Goal: Task Accomplishment & Management: Manage account settings

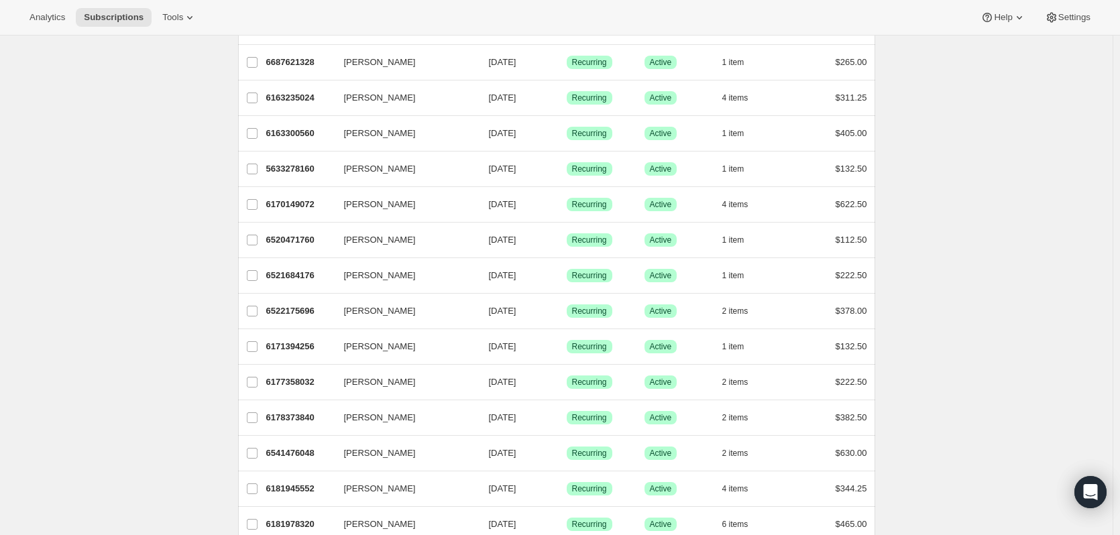
scroll to position [132, 0]
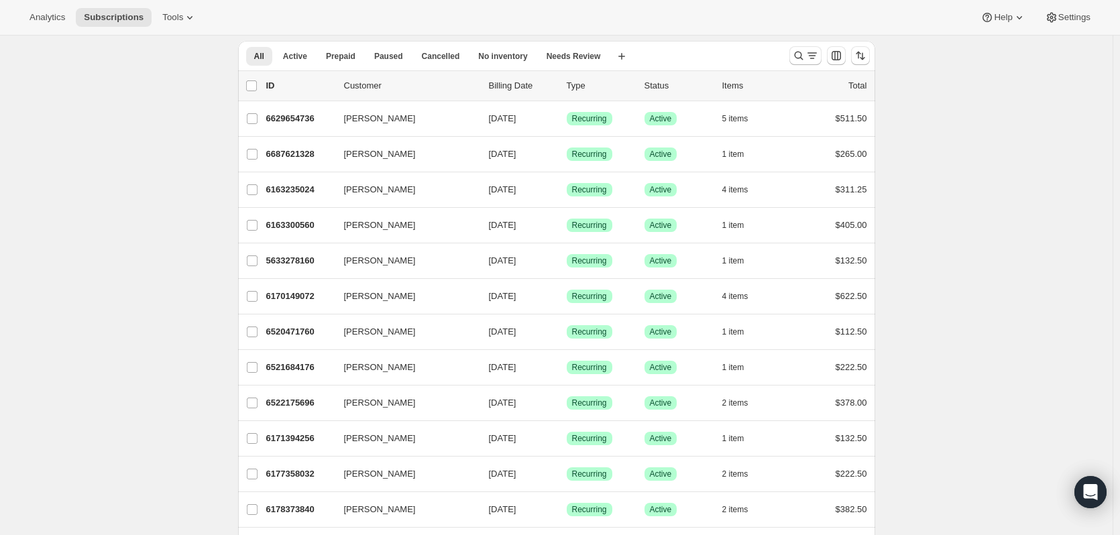
scroll to position [0, 0]
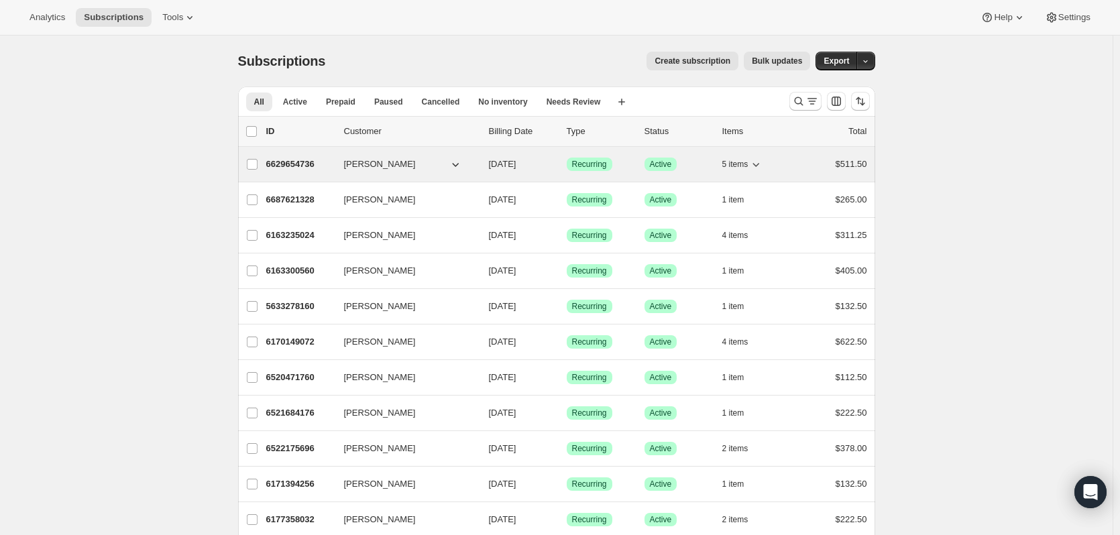
click at [757, 156] on button "5 items" at bounding box center [742, 164] width 41 height 19
click at [760, 161] on icon "button" at bounding box center [755, 164] width 13 height 13
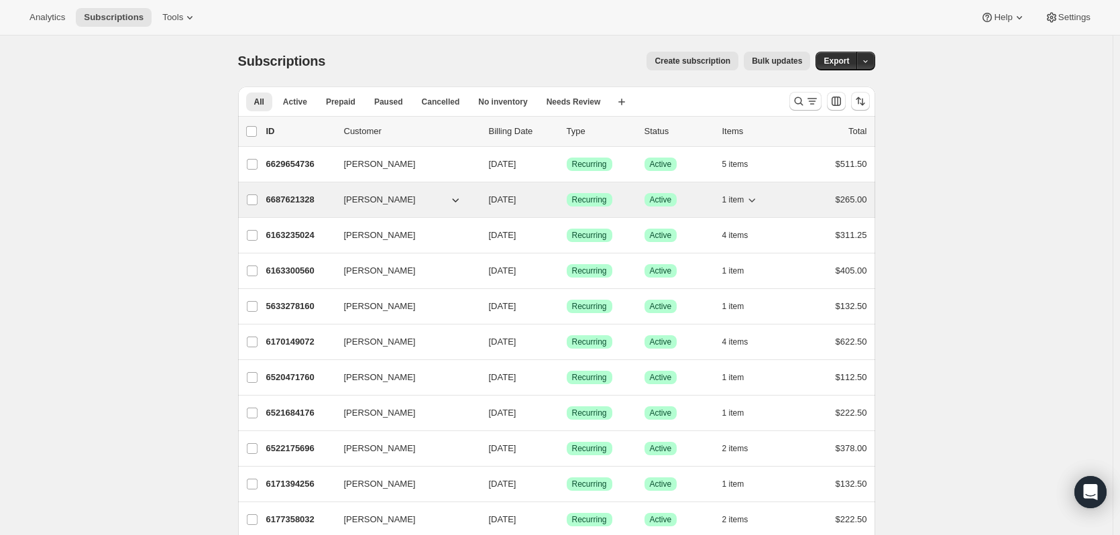
click at [758, 197] on icon "button" at bounding box center [751, 199] width 13 height 13
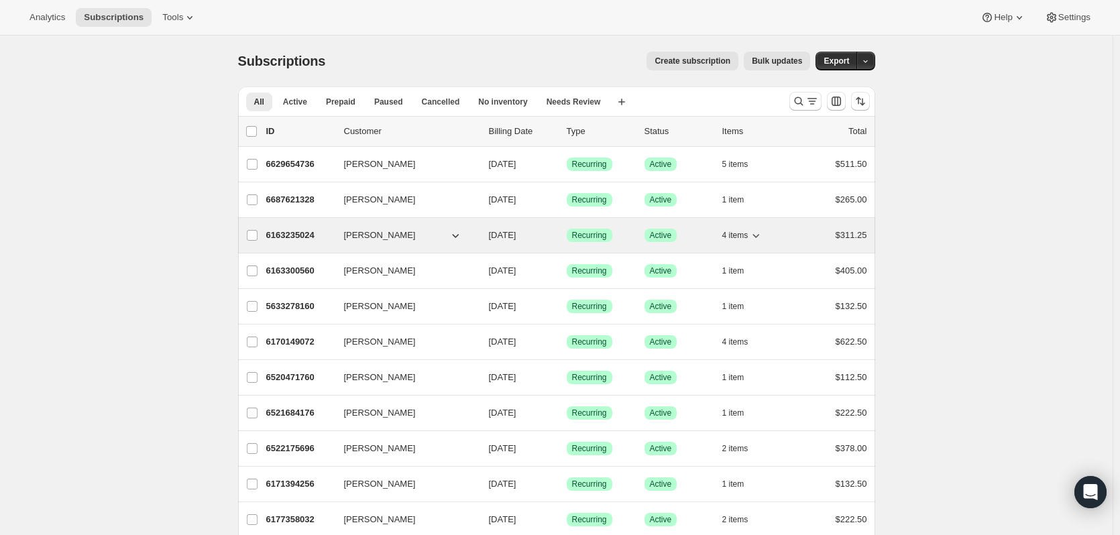
click at [763, 233] on icon "button" at bounding box center [755, 235] width 13 height 13
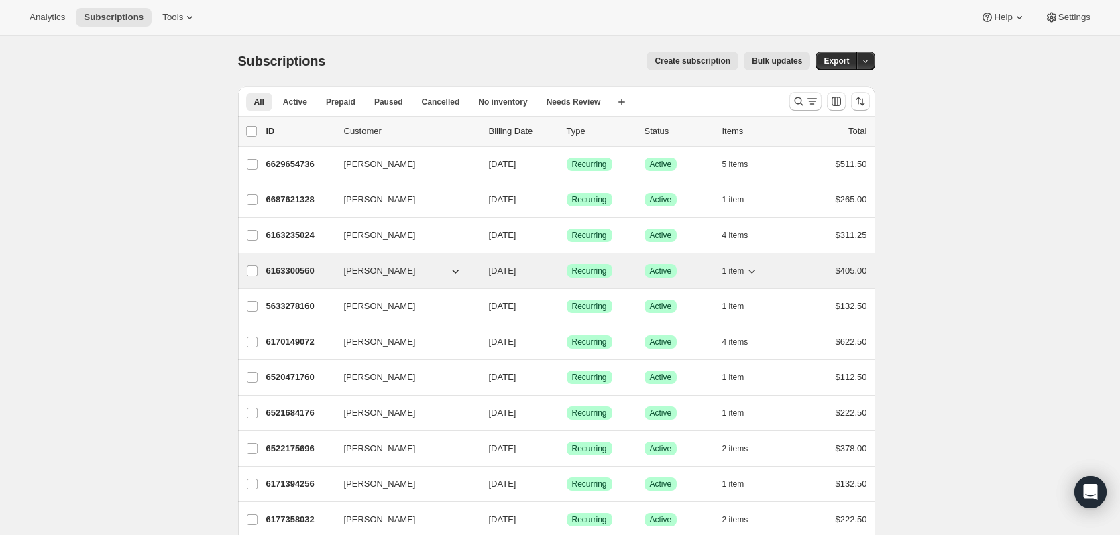
click at [759, 274] on icon "button" at bounding box center [751, 270] width 13 height 13
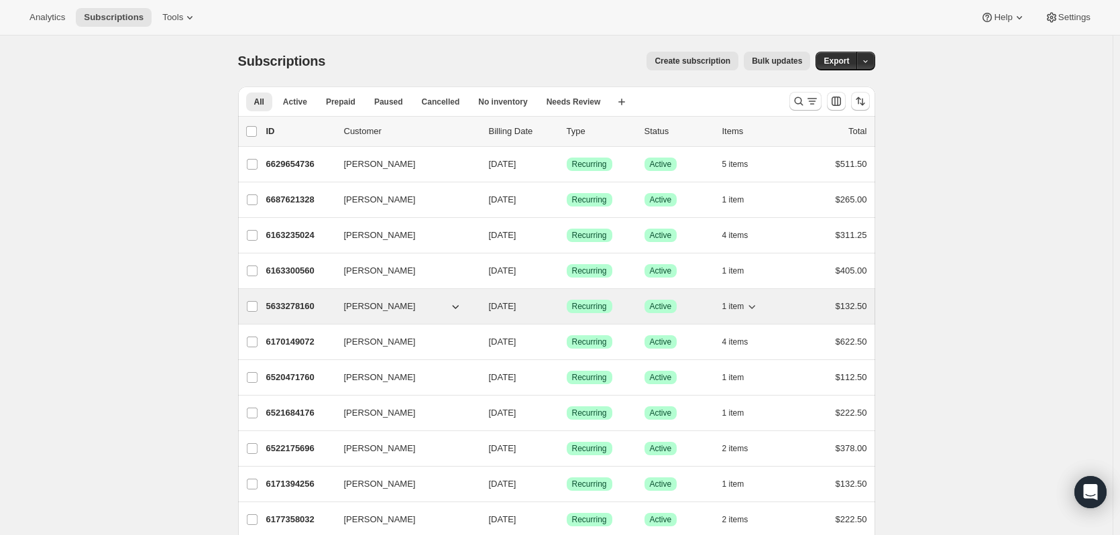
click at [756, 306] on icon "button" at bounding box center [752, 307] width 7 height 4
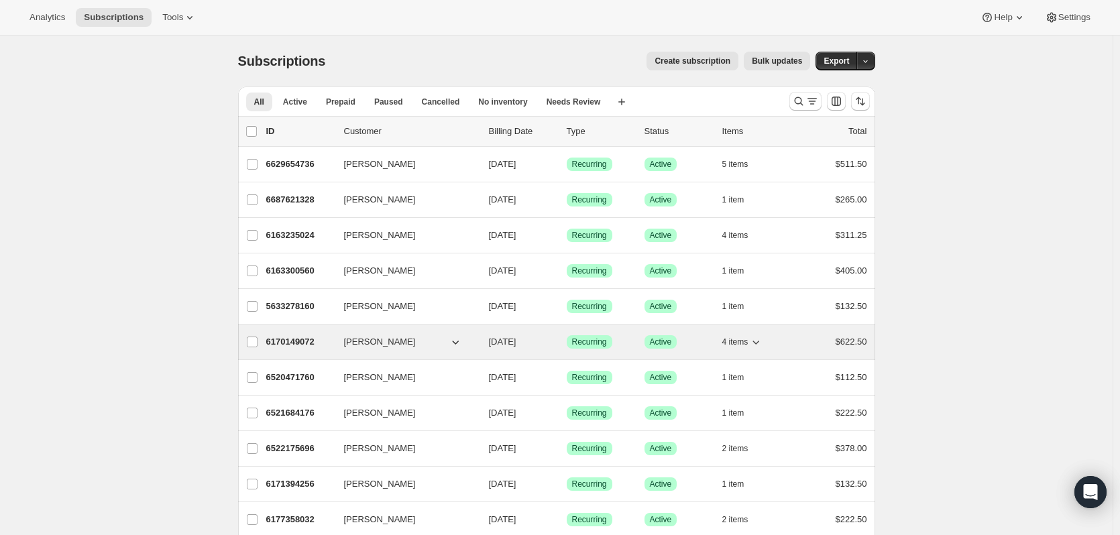
click at [755, 343] on icon "button" at bounding box center [755, 341] width 13 height 13
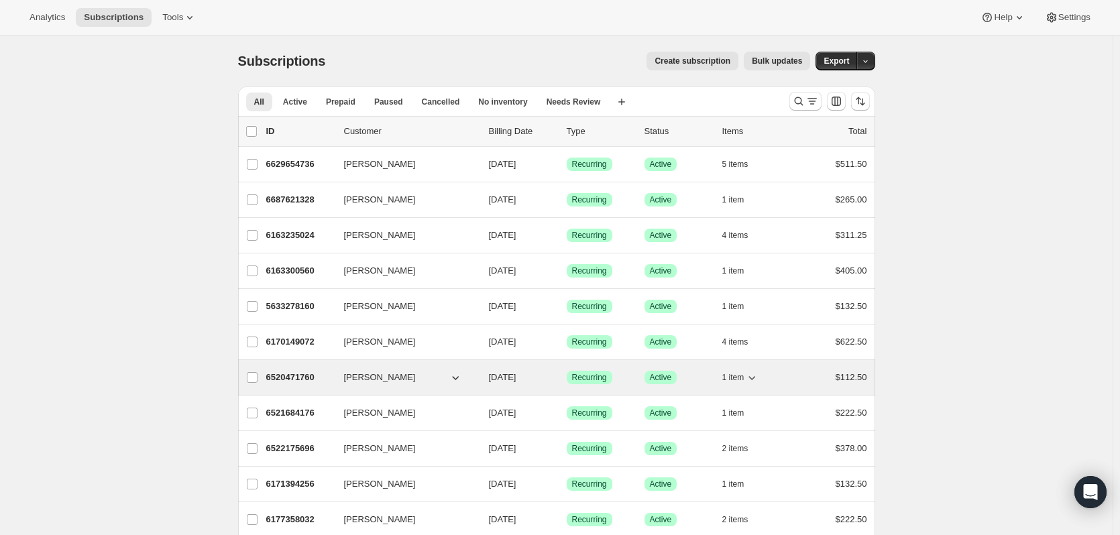
click at [755, 381] on icon "button" at bounding box center [751, 377] width 13 height 13
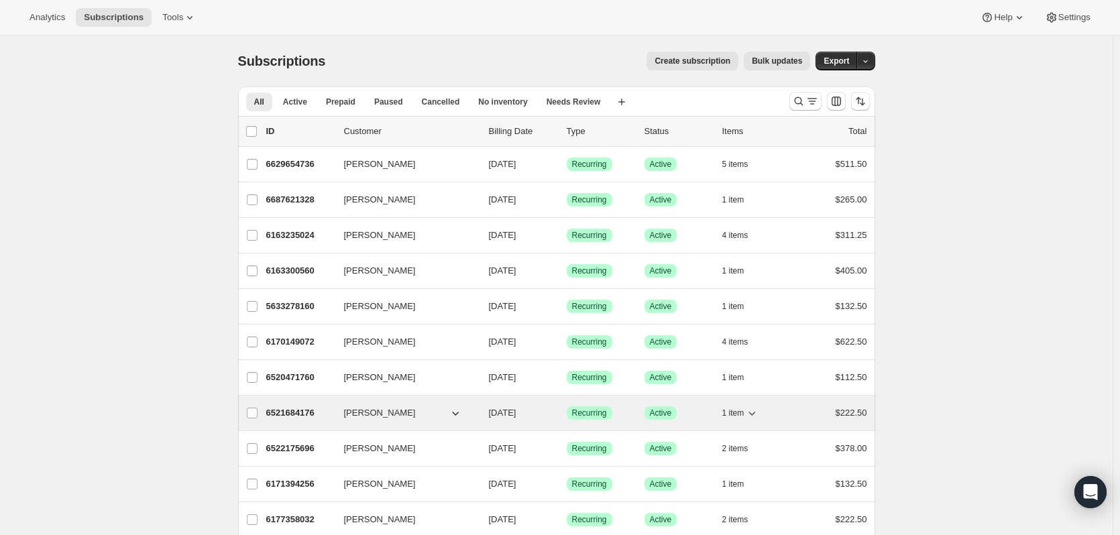
click at [759, 411] on icon "button" at bounding box center [751, 412] width 13 height 13
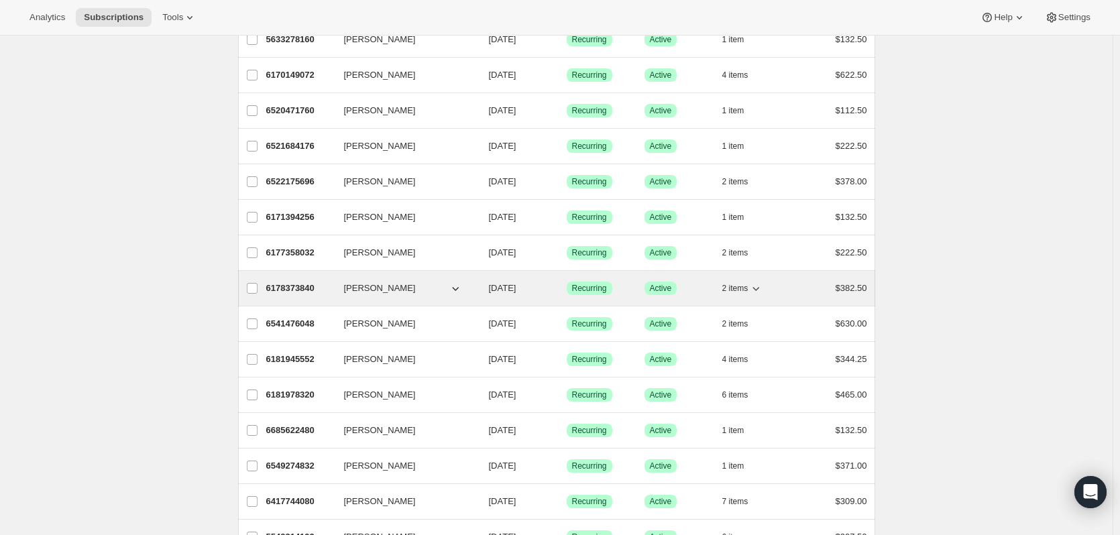
scroll to position [268, 0]
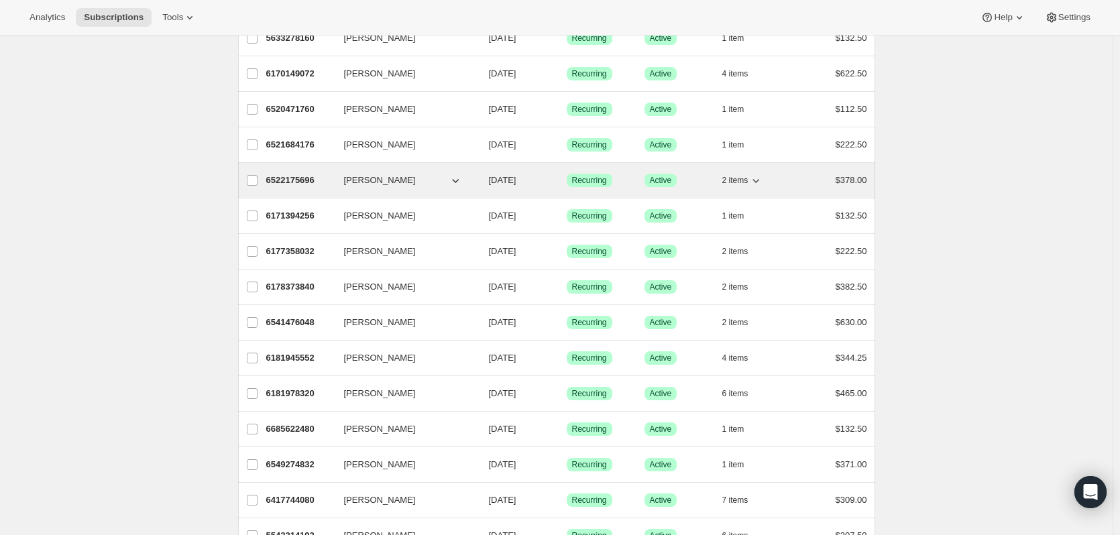
click at [761, 180] on icon "button" at bounding box center [755, 180] width 13 height 13
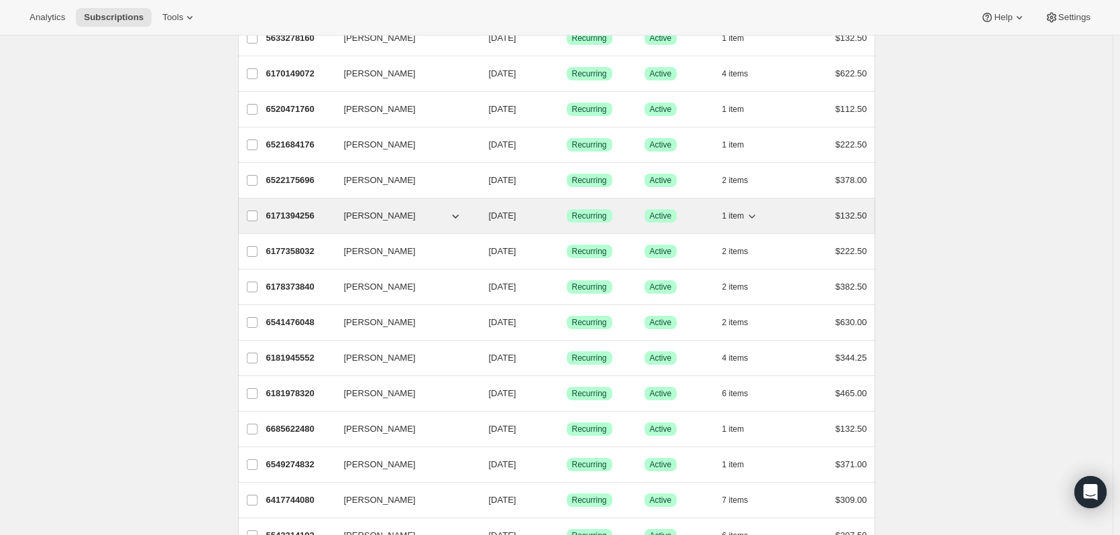
click at [757, 211] on icon "button" at bounding box center [751, 215] width 13 height 13
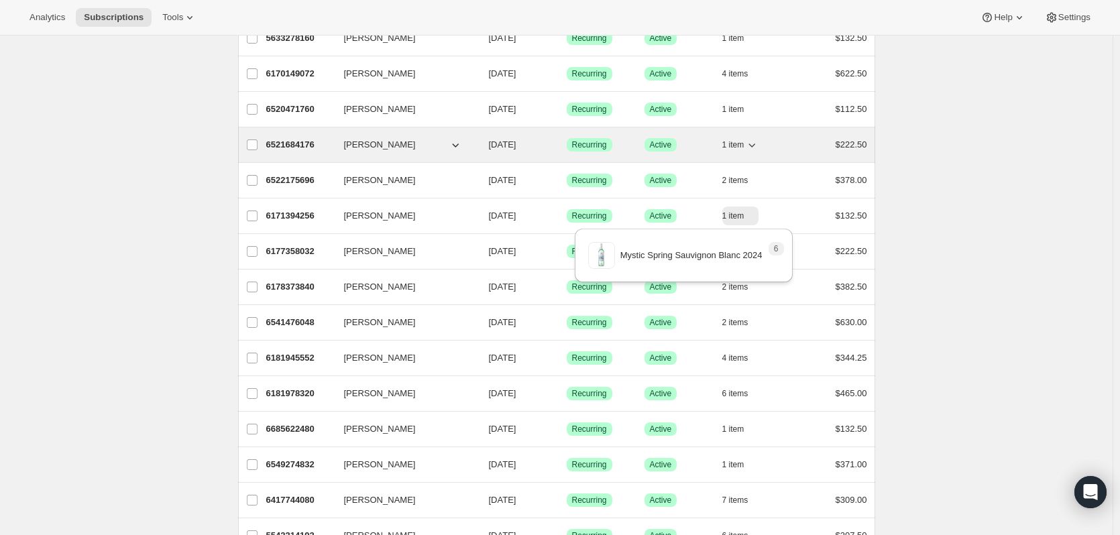
click at [756, 144] on icon "button" at bounding box center [751, 144] width 13 height 13
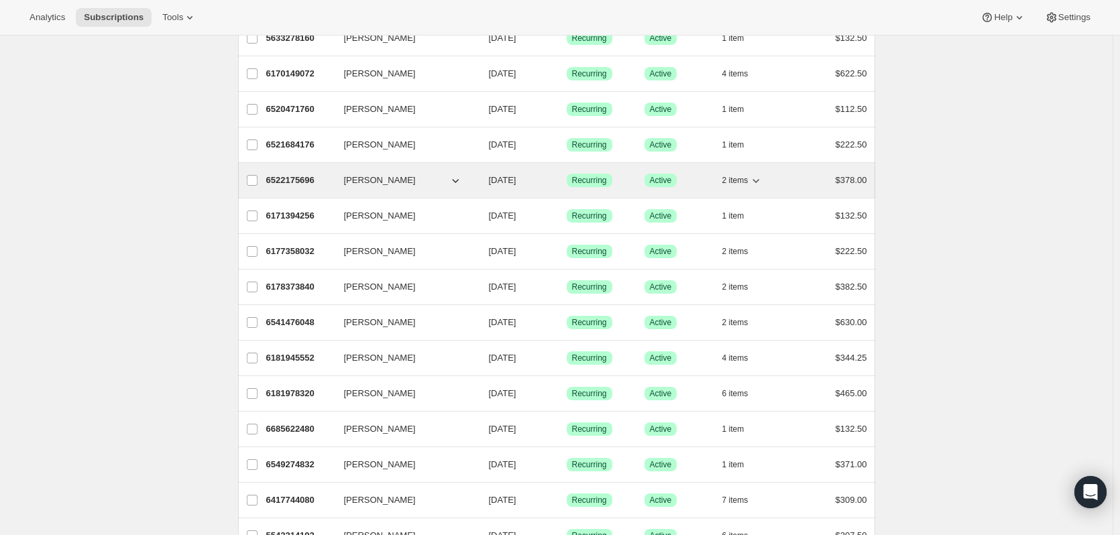
click at [760, 181] on icon "button" at bounding box center [756, 181] width 7 height 4
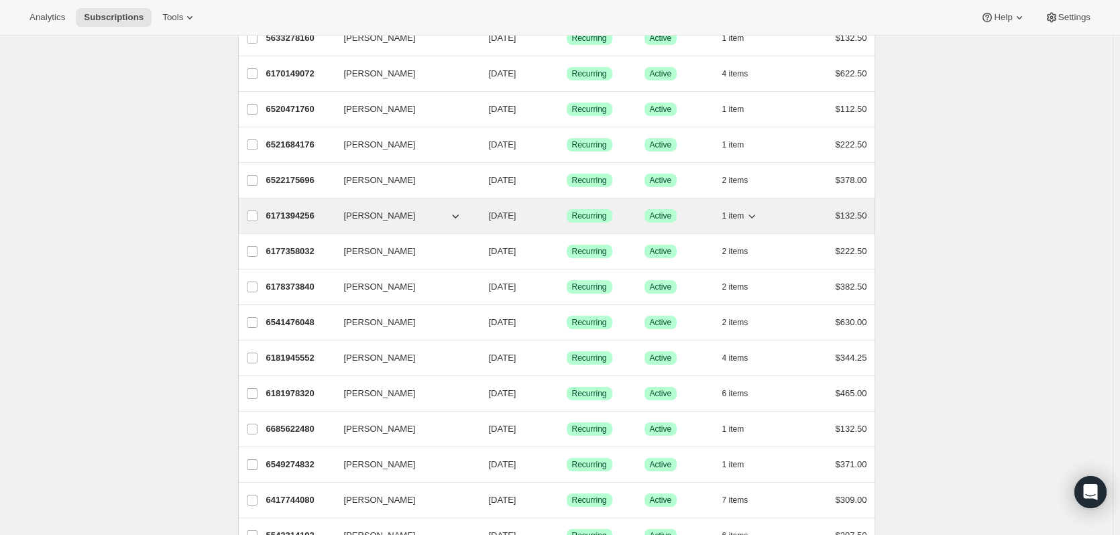
click at [757, 221] on icon "button" at bounding box center [751, 215] width 13 height 13
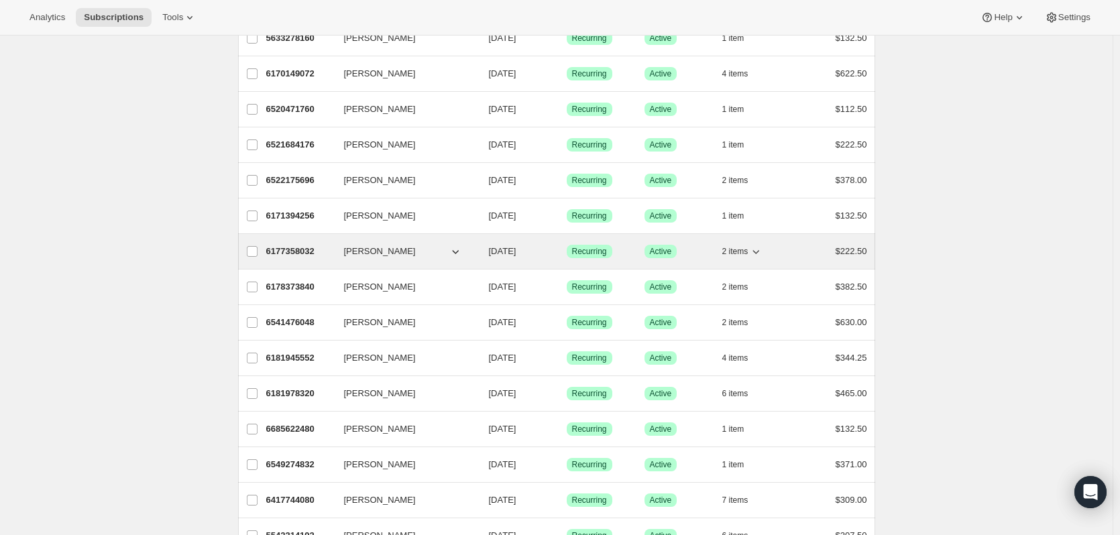
click at [761, 251] on icon "button" at bounding box center [755, 251] width 13 height 13
